Goal: Transaction & Acquisition: Purchase product/service

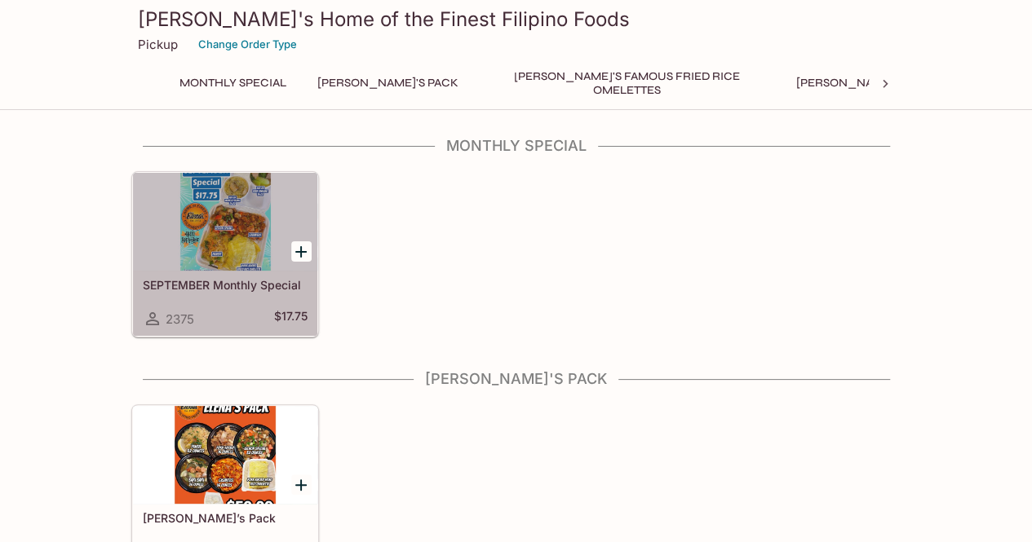
click at [232, 241] on div at bounding box center [225, 222] width 184 height 98
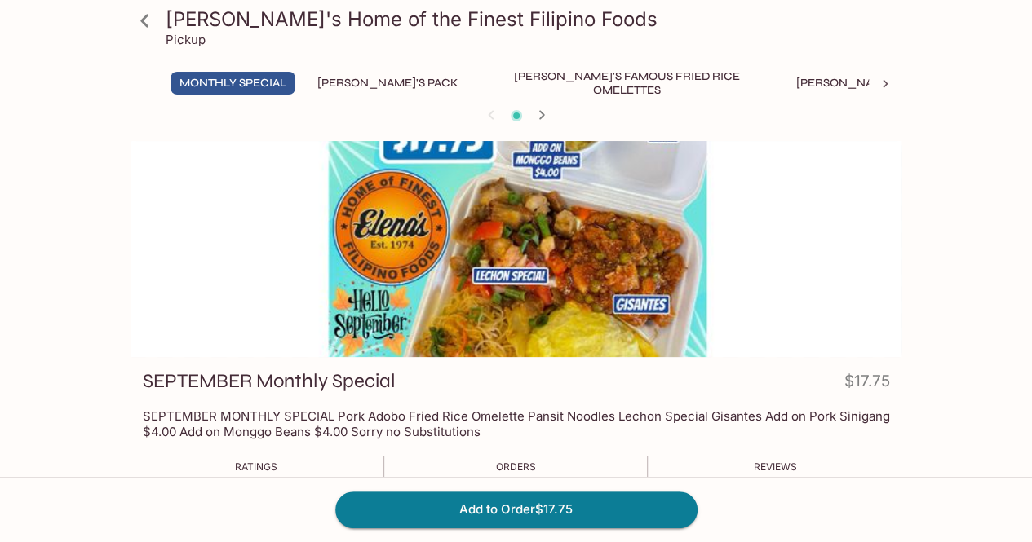
scroll to position [82, 0]
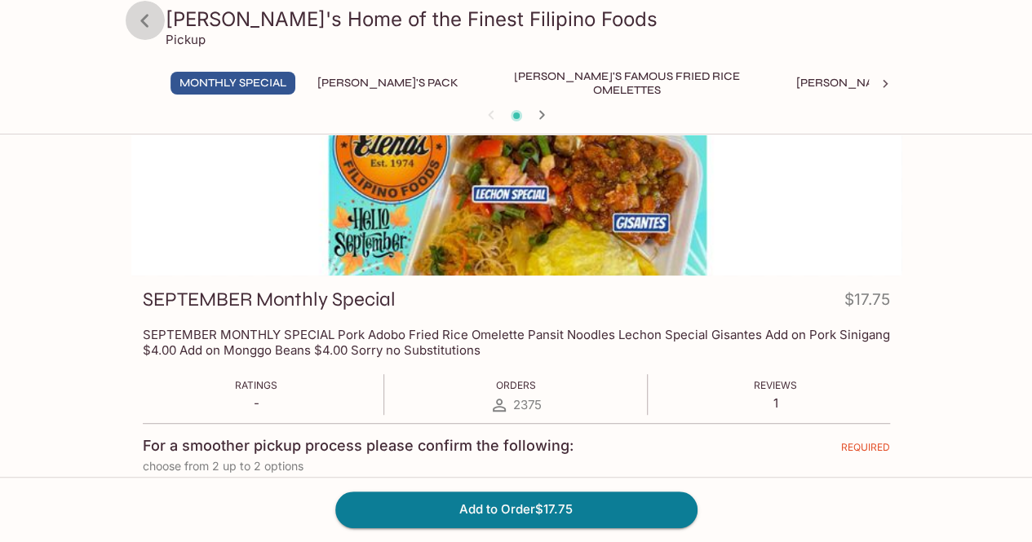
click at [140, 25] on icon at bounding box center [145, 21] width 29 height 29
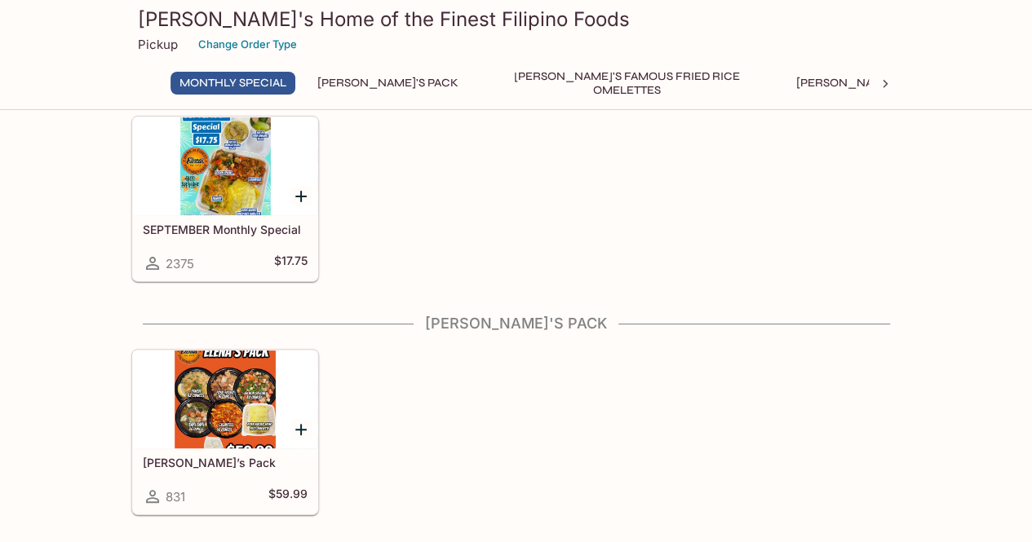
scroll to position [82, 0]
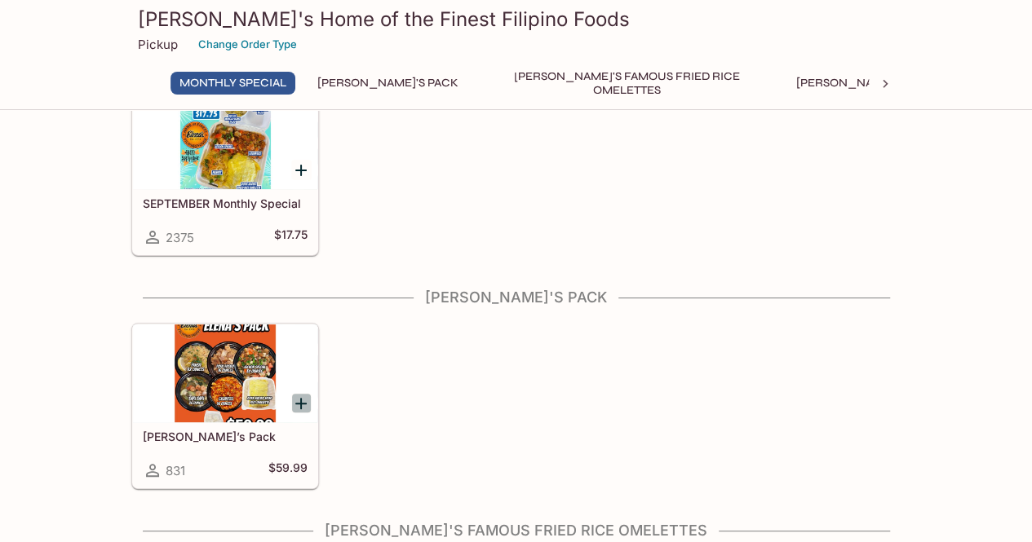
click at [303, 409] on icon "Add Elena’s Pack" at bounding box center [301, 404] width 20 height 20
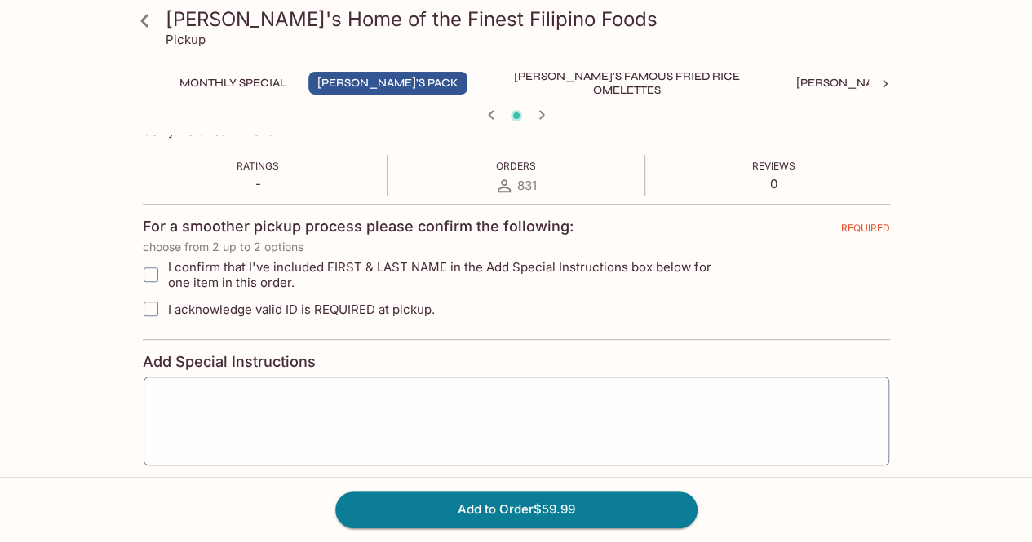
scroll to position [408, 0]
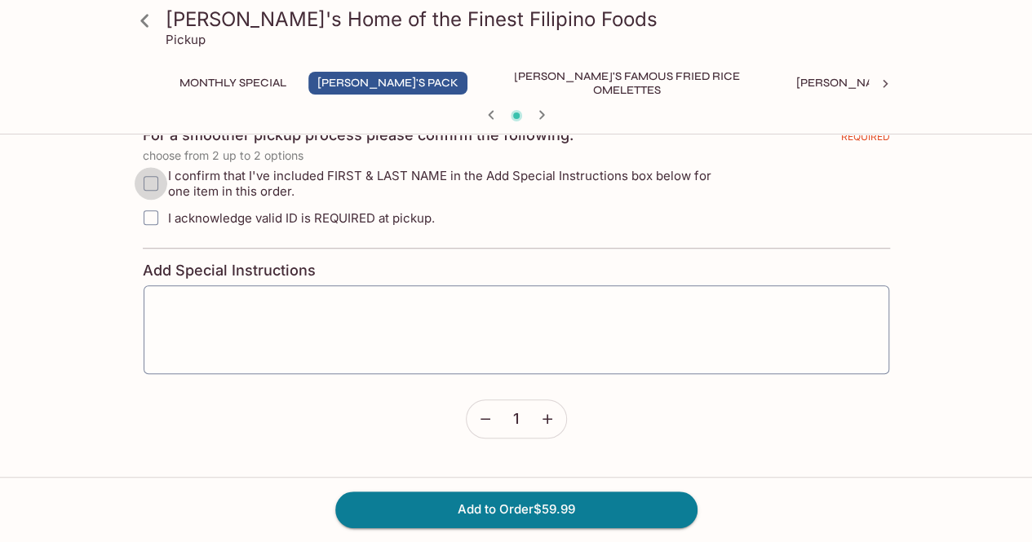
click at [148, 182] on input "I confirm that I've included FIRST & LAST NAME in the Add Special Instructions …" at bounding box center [151, 183] width 33 height 33
checkbox input "true"
click at [159, 218] on input "I acknowledge valid ID is REQUIRED at pickup." at bounding box center [151, 217] width 33 height 33
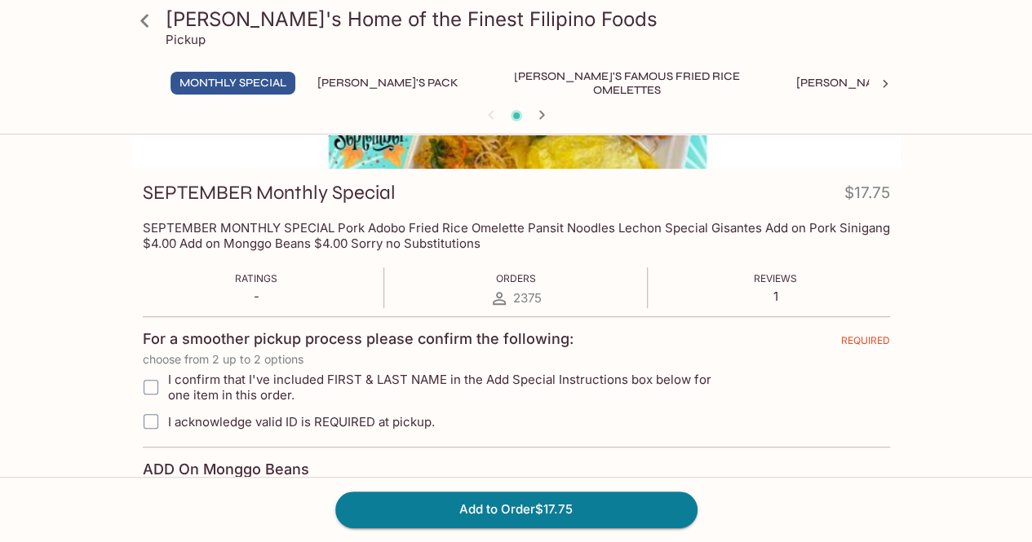
scroll to position [163, 0]
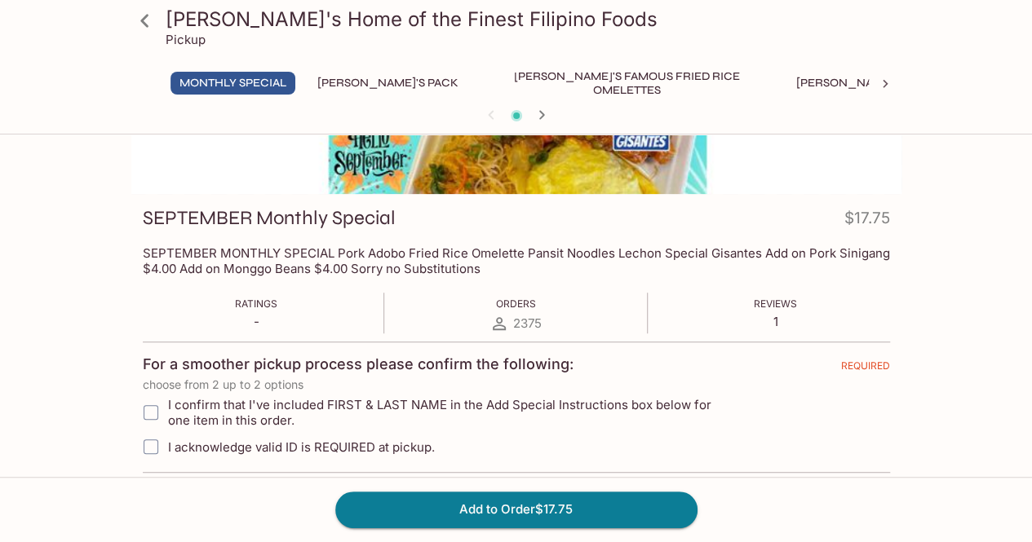
click at [357, 69] on div "[PERSON_NAME]'s Home of the Finest Filipino Foods Pickup Monthly Special [PERSO…" at bounding box center [516, 64] width 783 height 129
click at [369, 82] on button "[PERSON_NAME]'s Pack" at bounding box center [387, 83] width 159 height 23
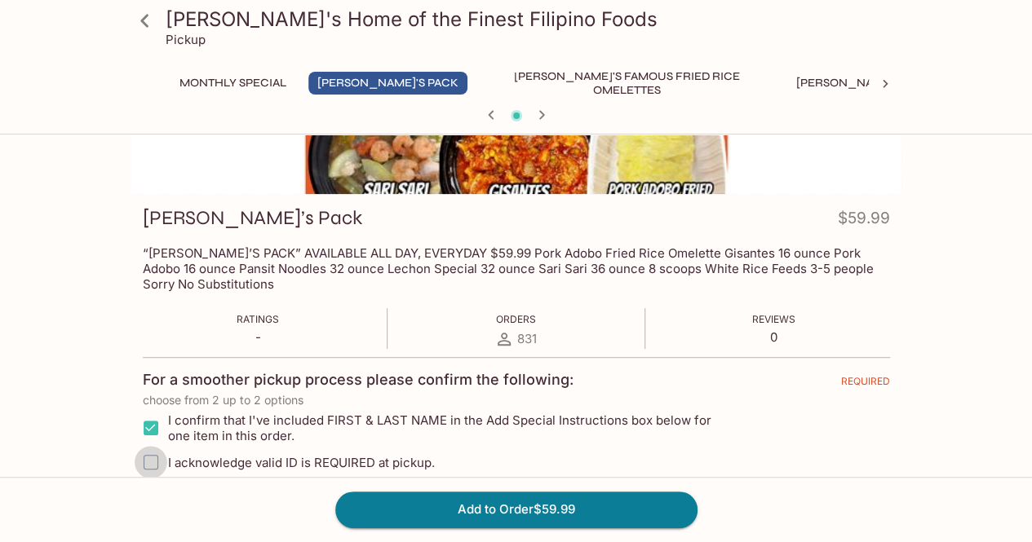
click at [156, 458] on input "I acknowledge valid ID is REQUIRED at pickup." at bounding box center [151, 462] width 33 height 33
checkbox input "true"
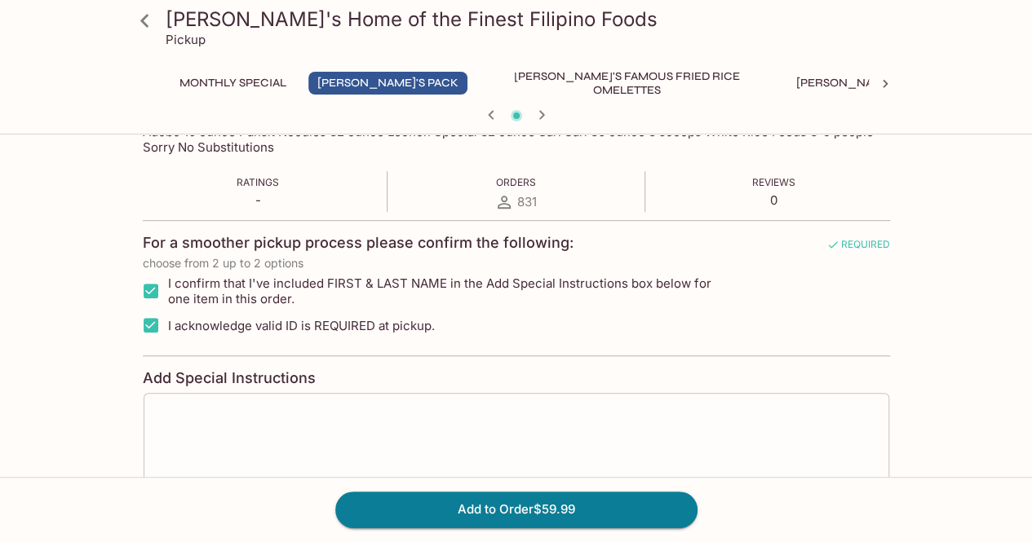
scroll to position [326, 0]
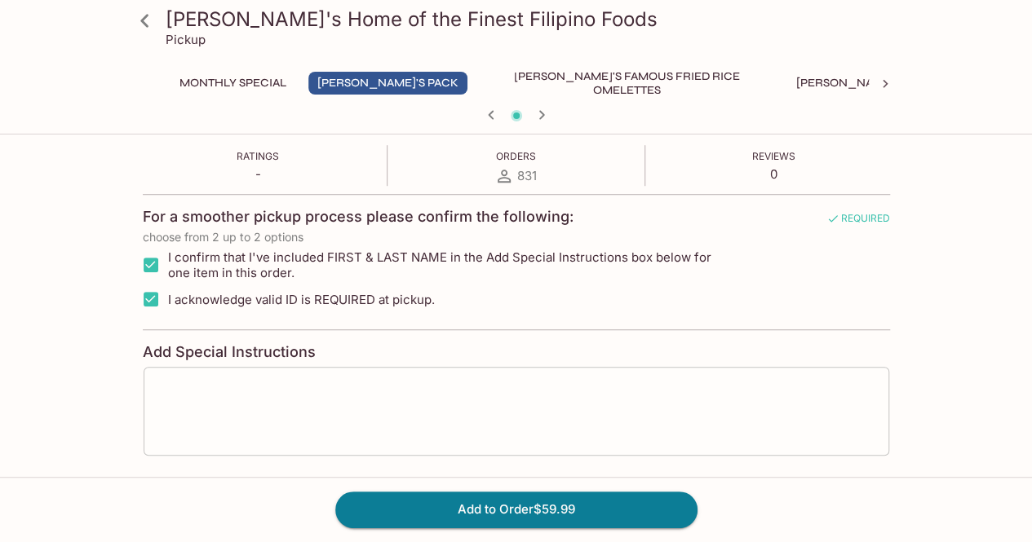
click at [560, 397] on textarea at bounding box center [516, 412] width 723 height 62
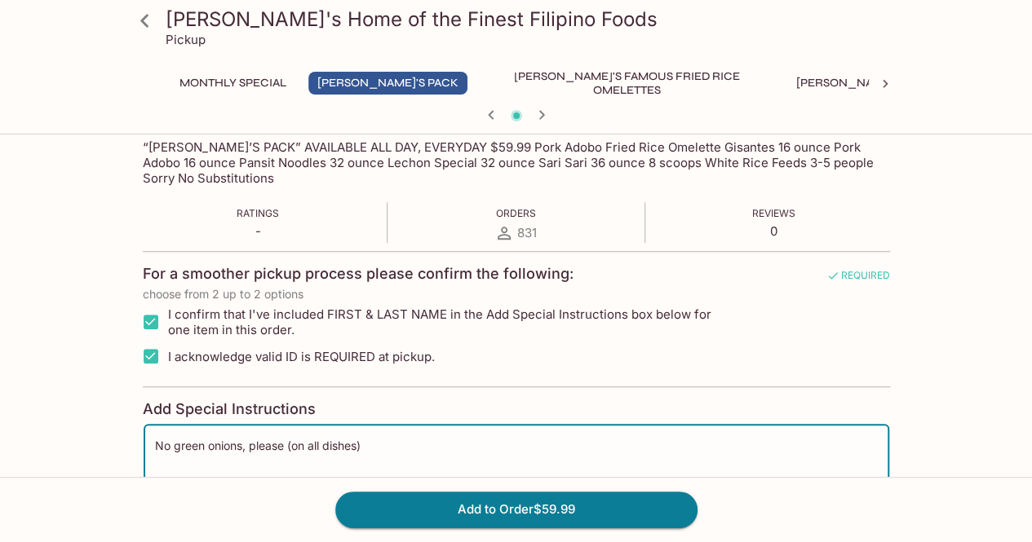
scroll to position [245, 0]
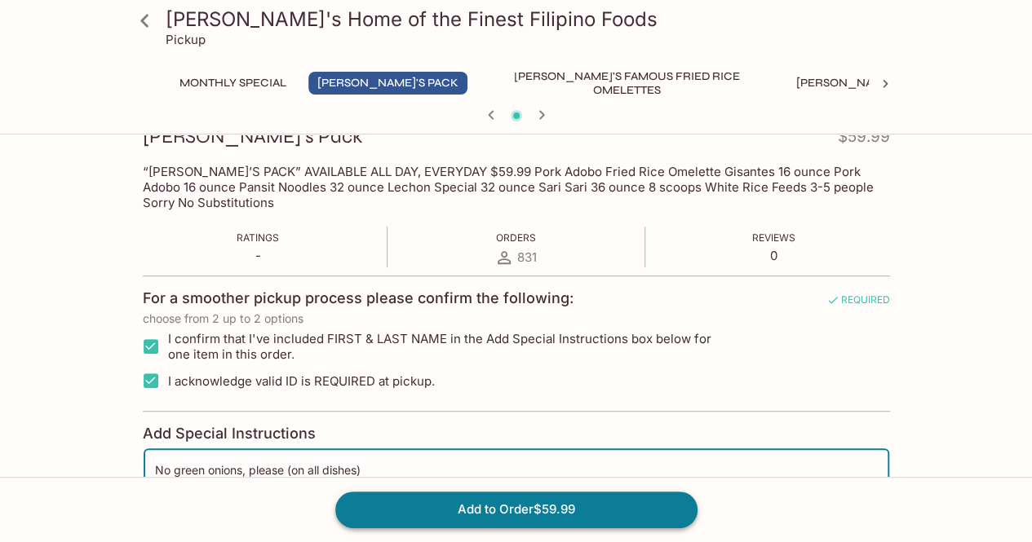
type textarea "No green onions, please (on all dishes)"
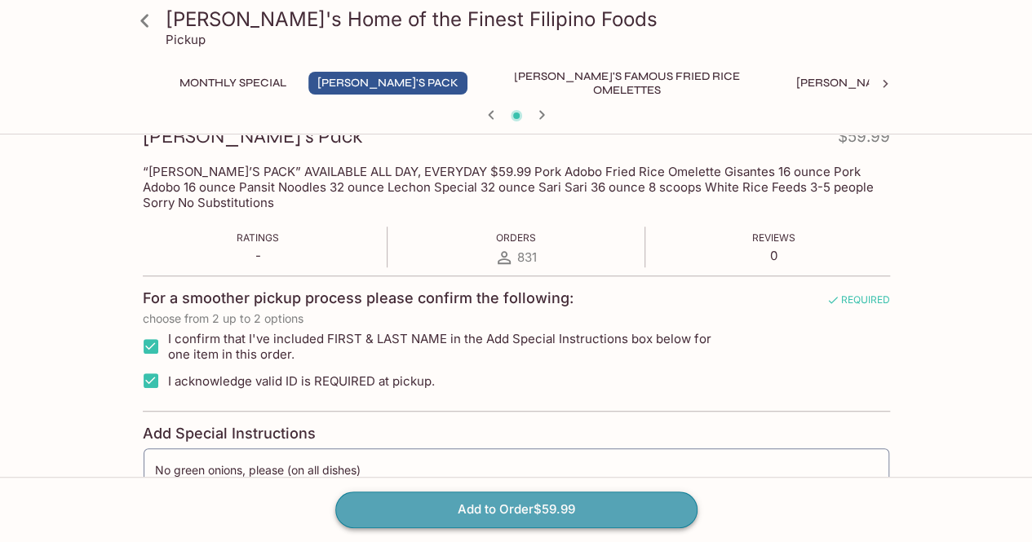
click at [615, 498] on button "Add to Order $59.99" at bounding box center [516, 510] width 362 height 36
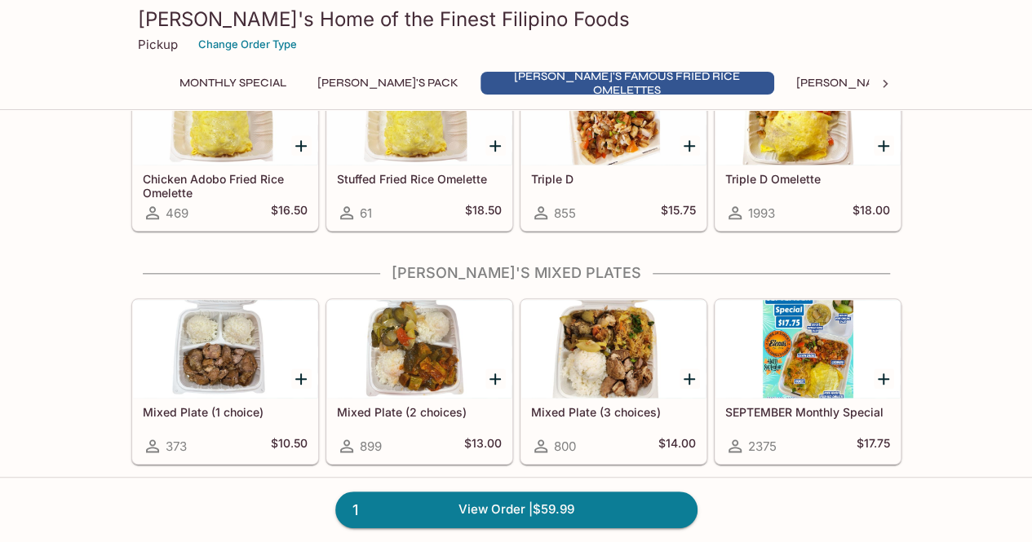
scroll to position [816, 0]
